Goal: Task Accomplishment & Management: Manage account settings

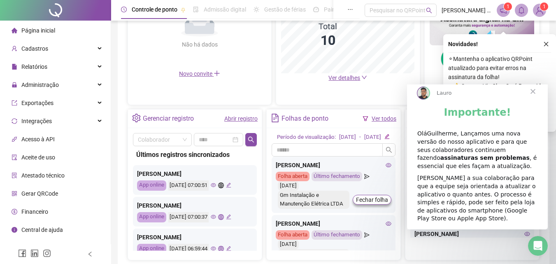
scroll to position [245, 0]
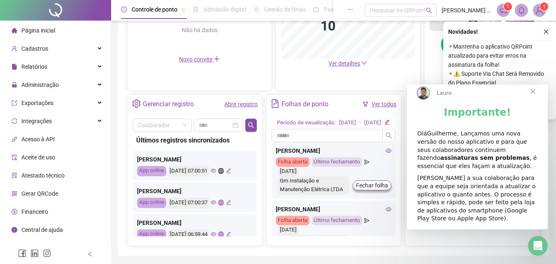
click at [531, 98] on span "Fechar" at bounding box center [533, 91] width 30 height 30
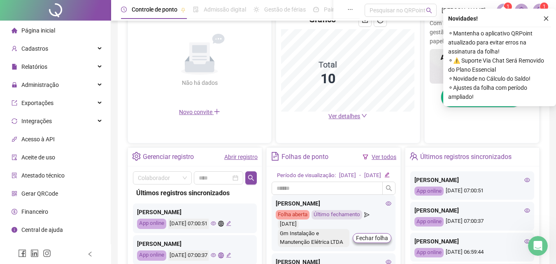
scroll to position [162, 0]
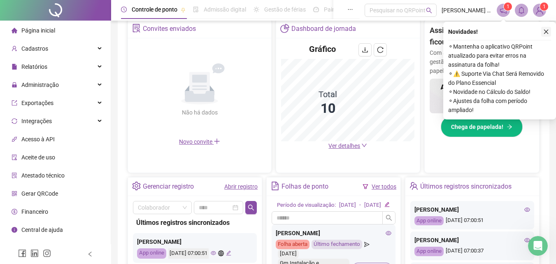
click at [549, 31] on button "button" at bounding box center [546, 32] width 10 height 10
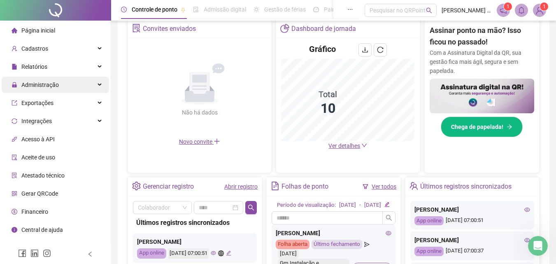
click at [47, 85] on span "Administração" at bounding box center [39, 84] width 37 height 7
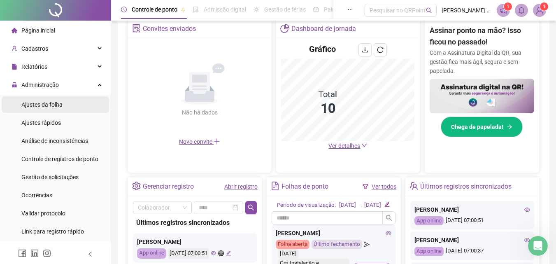
click at [49, 105] on span "Ajustes da folha" at bounding box center [41, 104] width 41 height 7
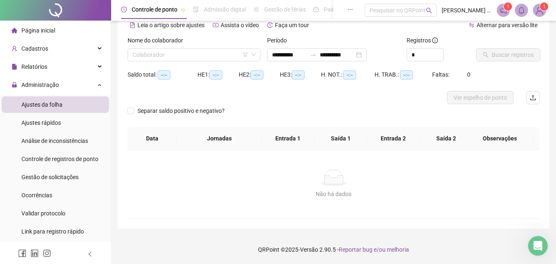
scroll to position [40, 0]
type input "**********"
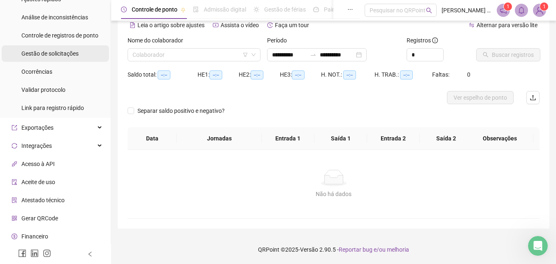
click at [60, 55] on span "Gestão de solicitações" at bounding box center [49, 53] width 57 height 7
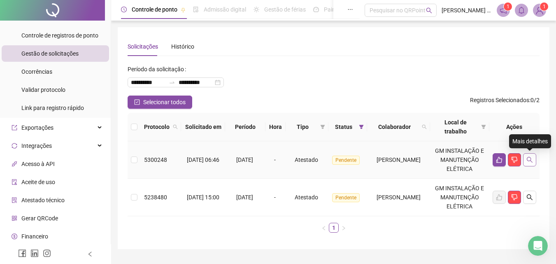
click at [529, 157] on icon "search" at bounding box center [529, 160] width 6 height 6
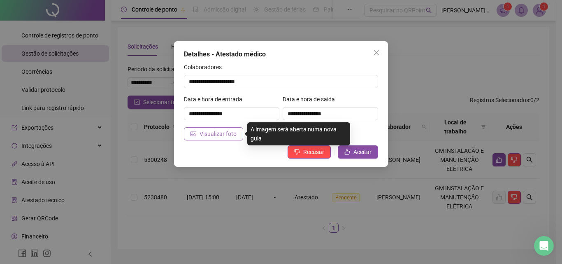
click at [226, 134] on span "Visualizar foto" at bounding box center [217, 133] width 37 height 9
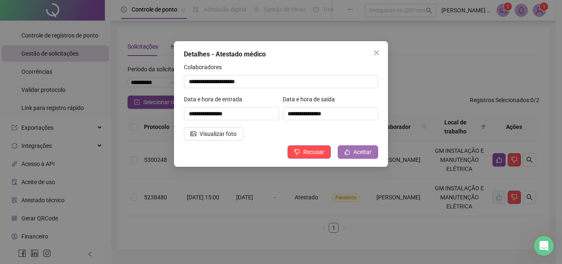
click at [356, 151] on span "Aceitar" at bounding box center [362, 151] width 18 height 9
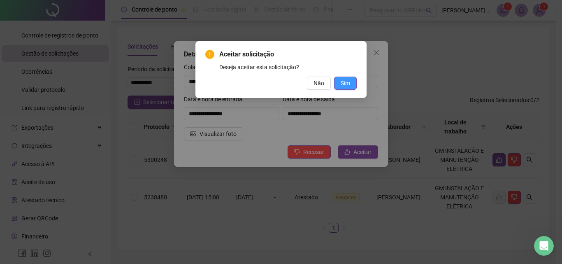
click at [343, 83] on span "Sim" at bounding box center [344, 83] width 9 height 9
